Goal: Transaction & Acquisition: Obtain resource

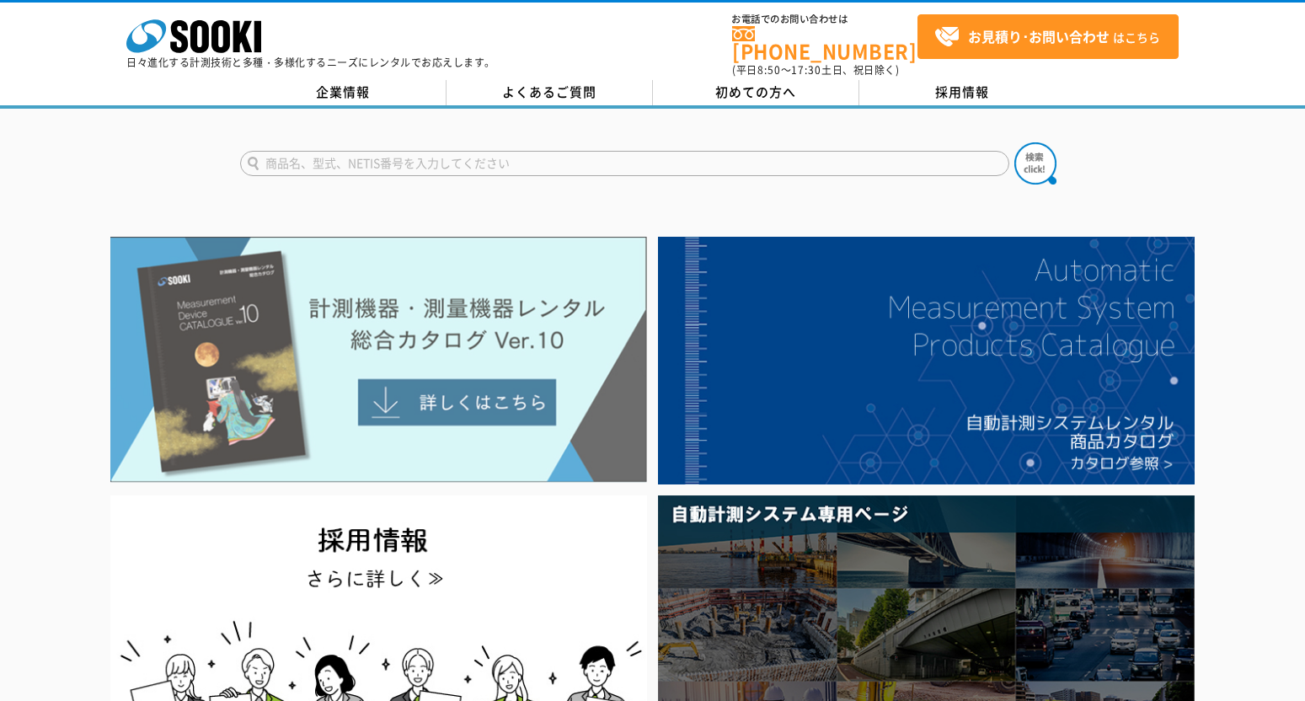
click at [478, 404] on img at bounding box center [378, 360] width 537 height 246
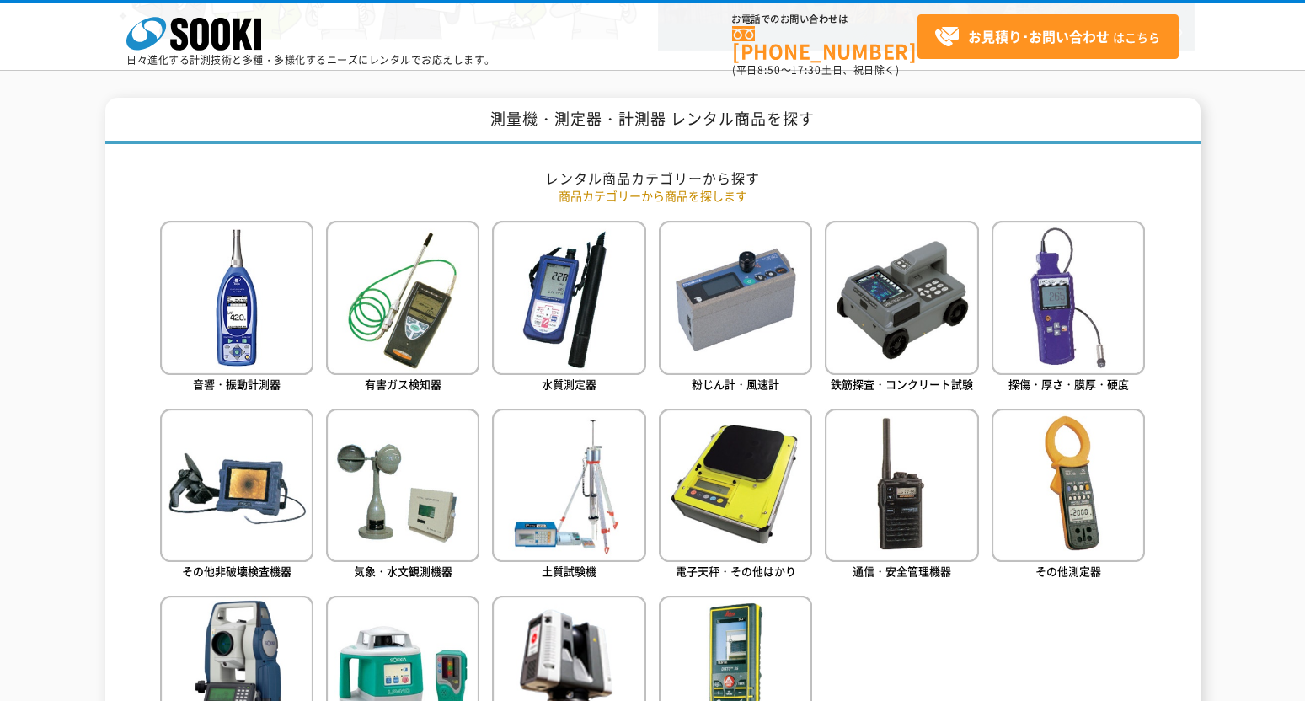
scroll to position [674, 0]
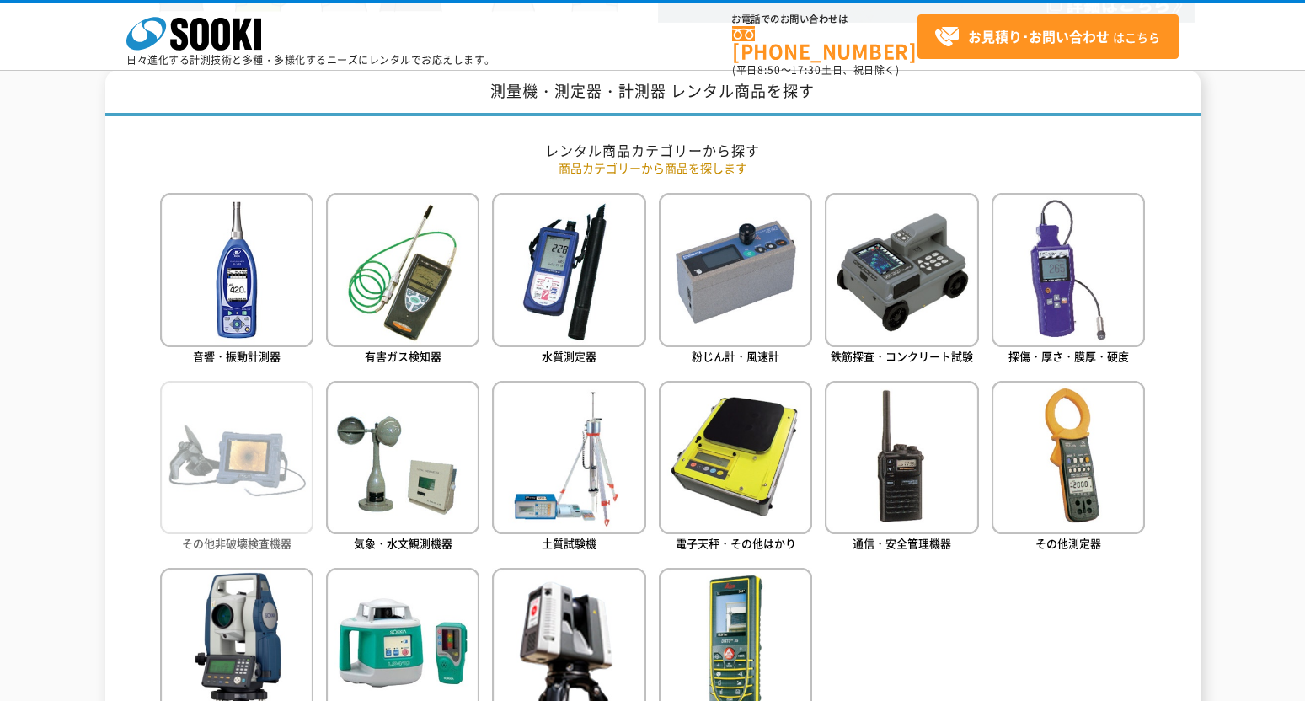
click at [231, 510] on img at bounding box center [236, 457] width 153 height 153
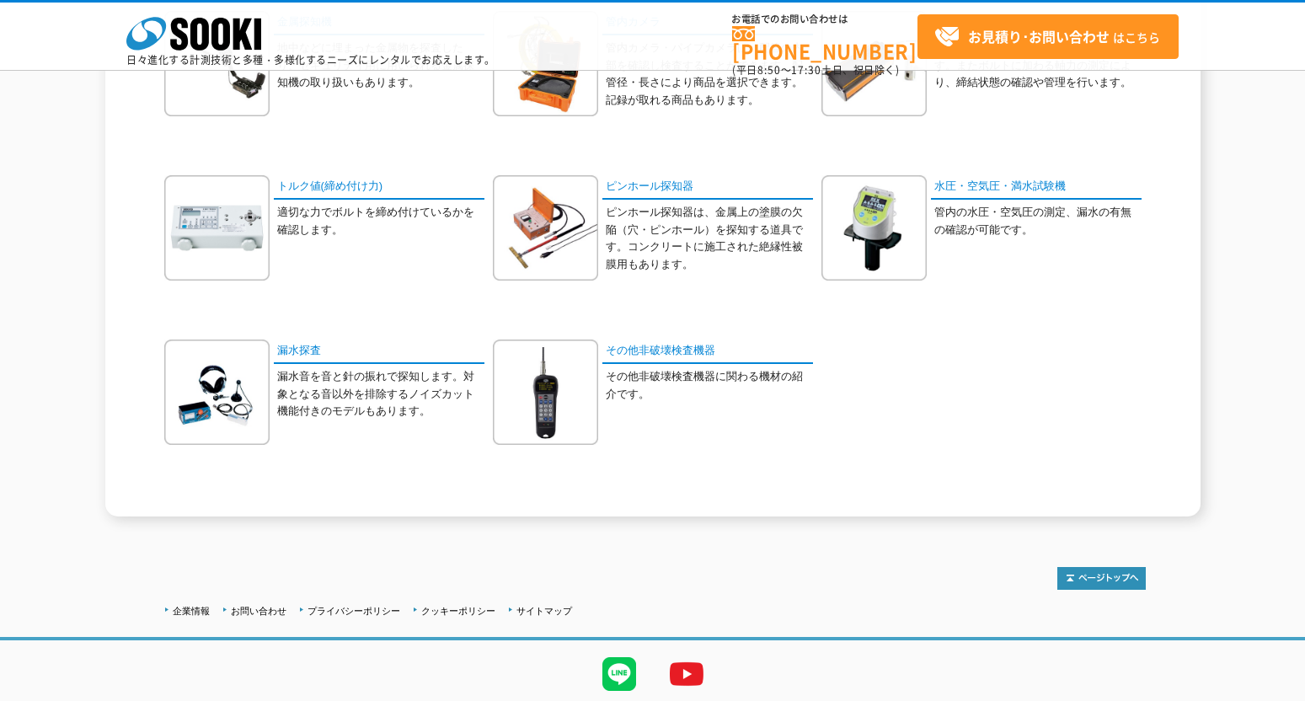
scroll to position [570, 0]
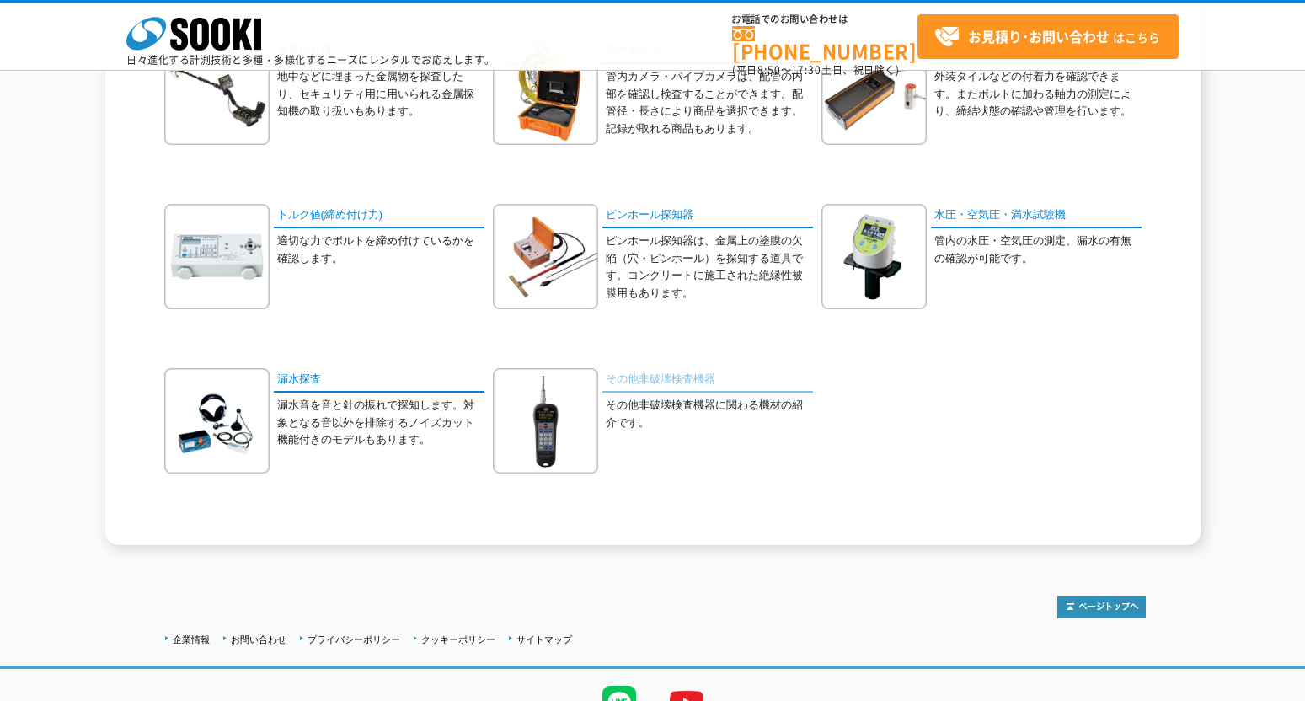
click at [635, 372] on link "その他非破壊検査機器" at bounding box center [707, 380] width 211 height 24
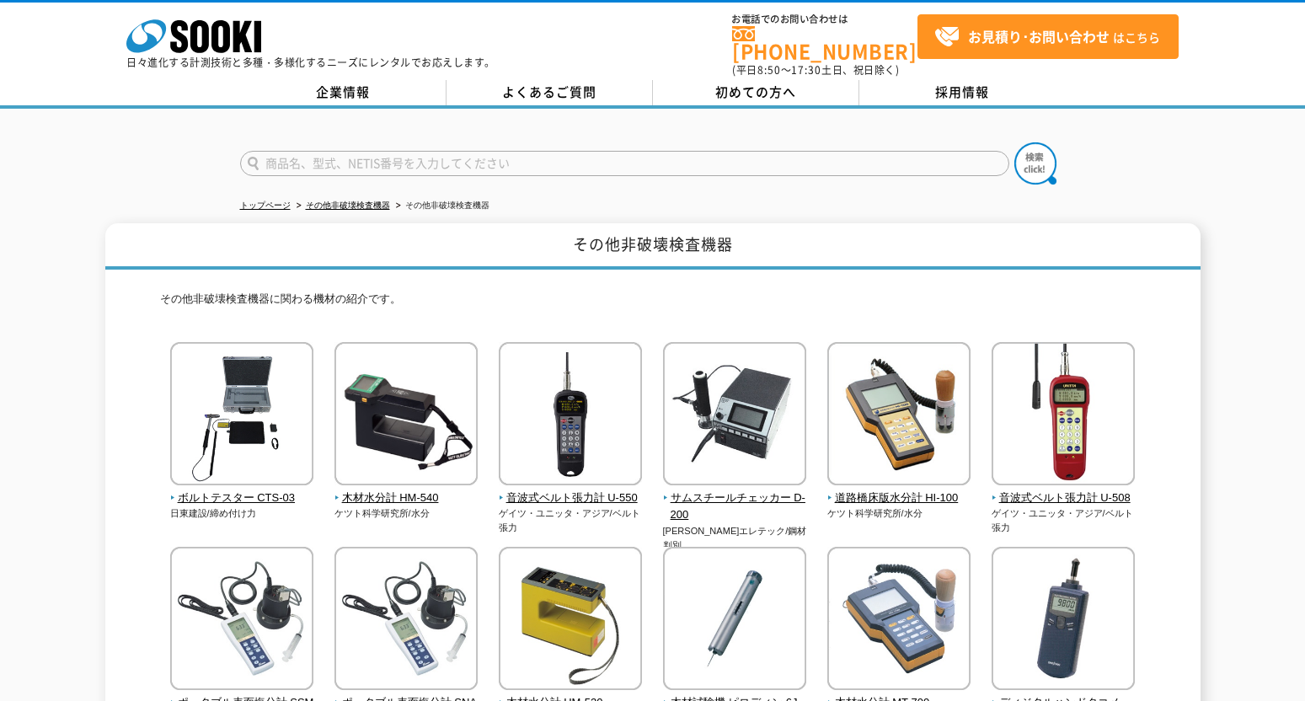
click at [314, 154] on input "text" at bounding box center [624, 163] width 769 height 25
type input "ＵＩ-23"
click at [1014, 142] on button at bounding box center [1035, 163] width 42 height 42
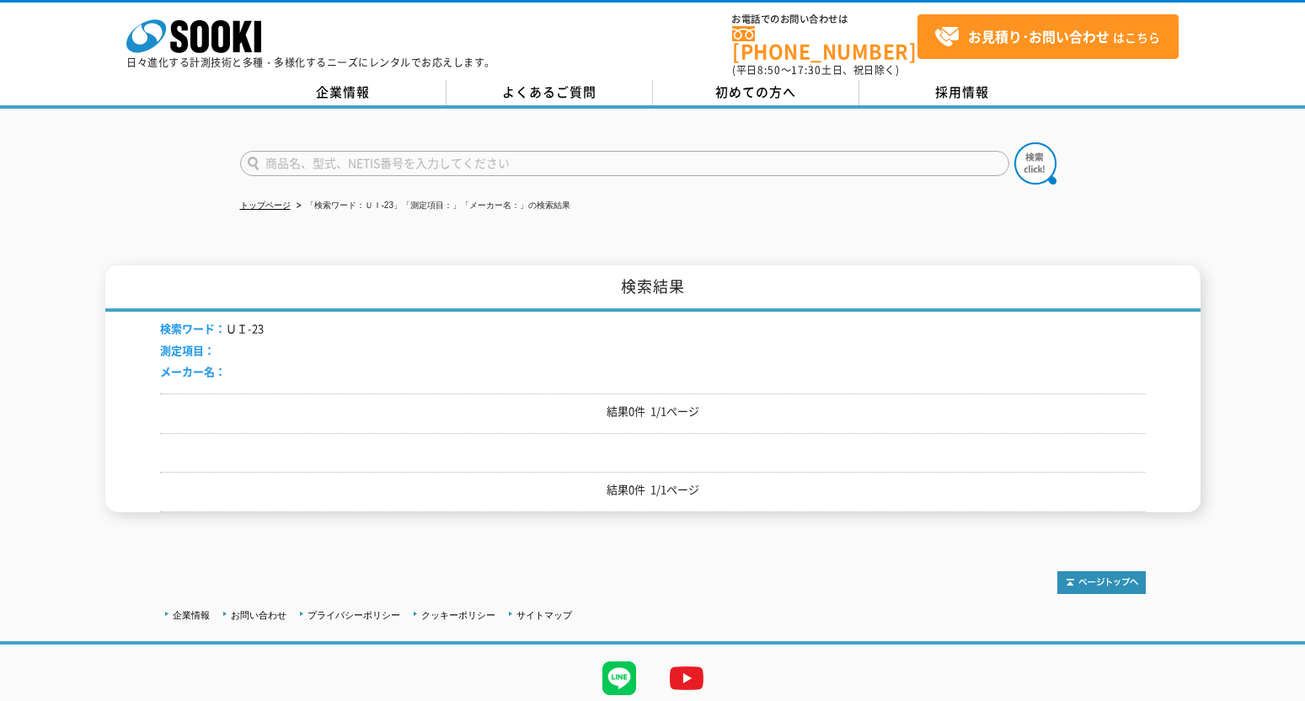
click at [297, 151] on input "text" at bounding box center [624, 163] width 769 height 25
type input "UI-23"
click at [1014, 142] on button at bounding box center [1035, 163] width 42 height 42
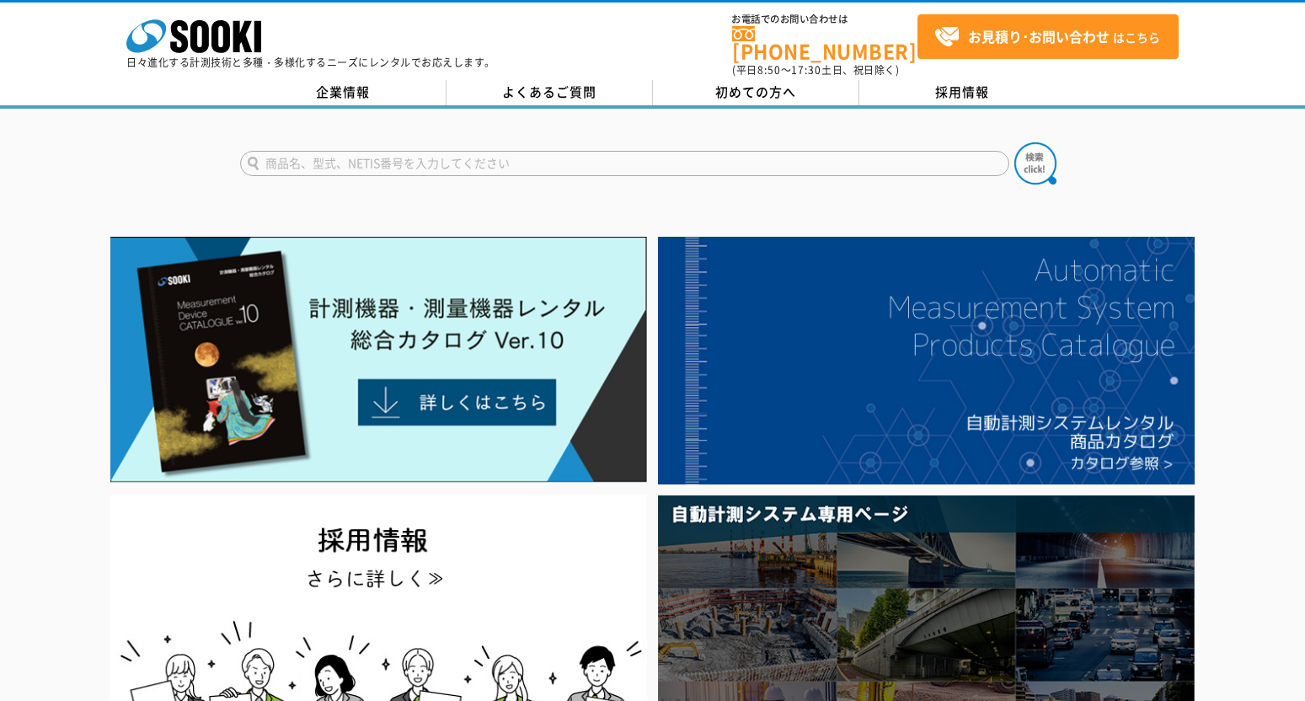
click at [318, 156] on input "text" at bounding box center [624, 163] width 769 height 25
type input "超音波探傷器"
click at [1040, 159] on img at bounding box center [1035, 163] width 42 height 42
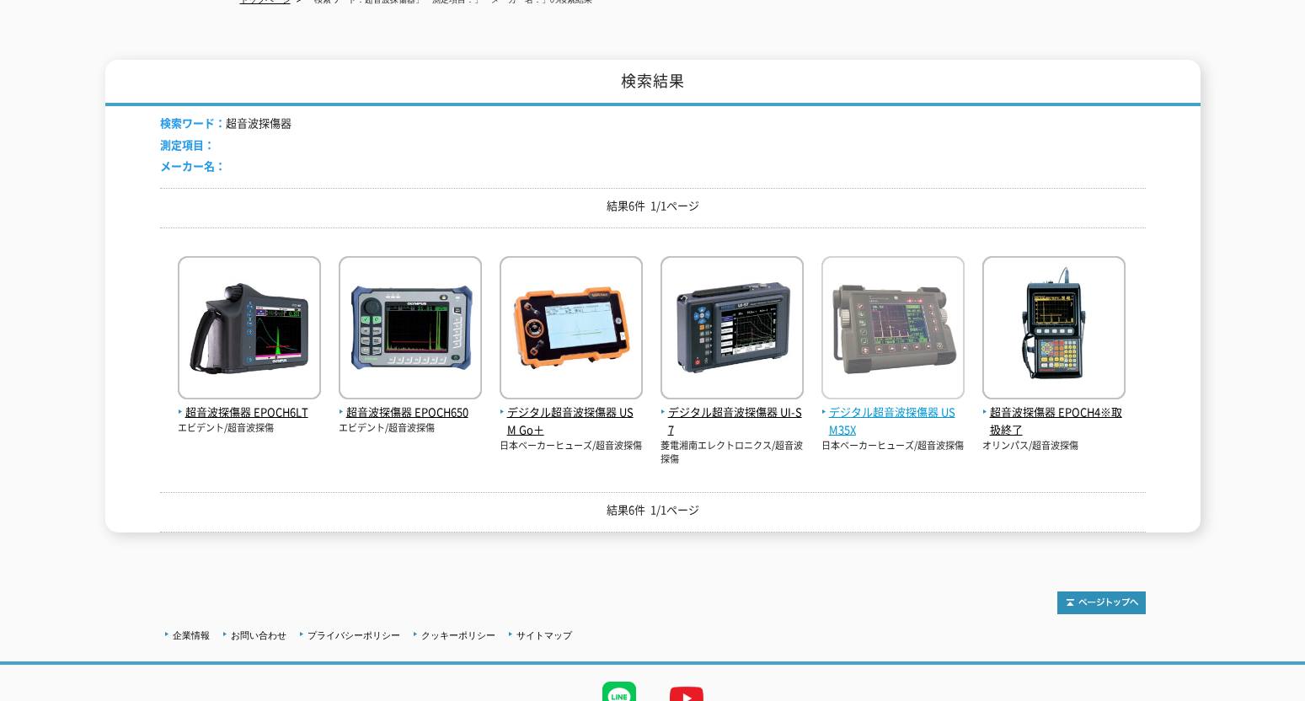
scroll to position [106, 0]
